Goal: Task Accomplishment & Management: Manage account settings

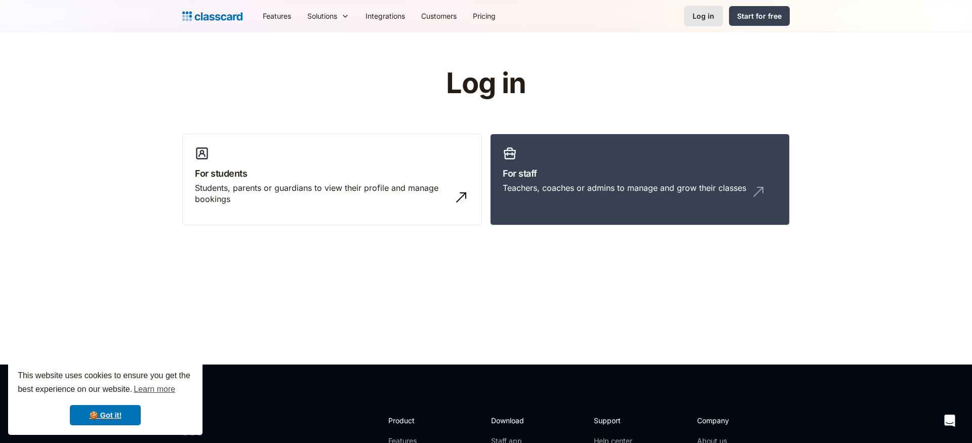
click at [701, 15] on div "Log in" at bounding box center [704, 16] width 22 height 11
click at [698, 19] on div "Log in" at bounding box center [704, 16] width 22 height 11
click at [540, 161] on link "For staff Teachers, coaches or admins to manage and grow their classes" at bounding box center [640, 180] width 300 height 92
